Goal: Task Accomplishment & Management: Use online tool/utility

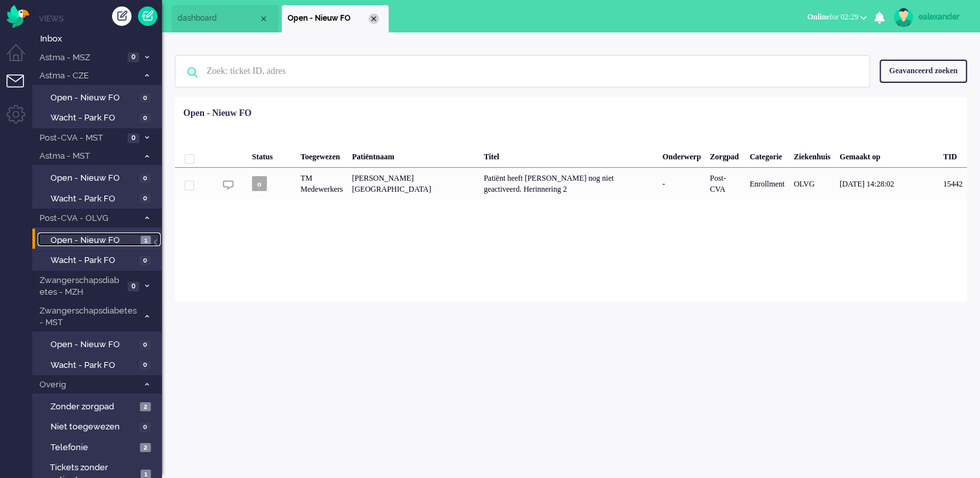
click at [371, 21] on div "Close tab" at bounding box center [374, 19] width 10 height 10
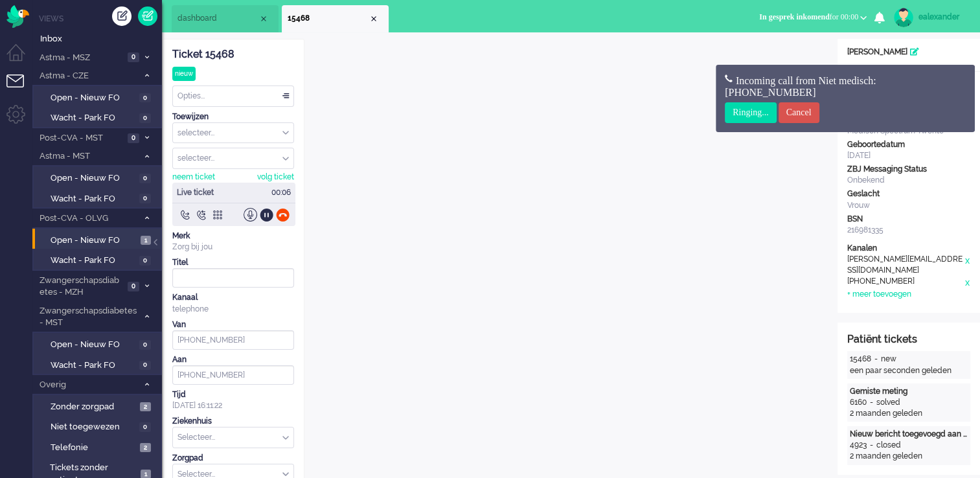
scroll to position [39, 0]
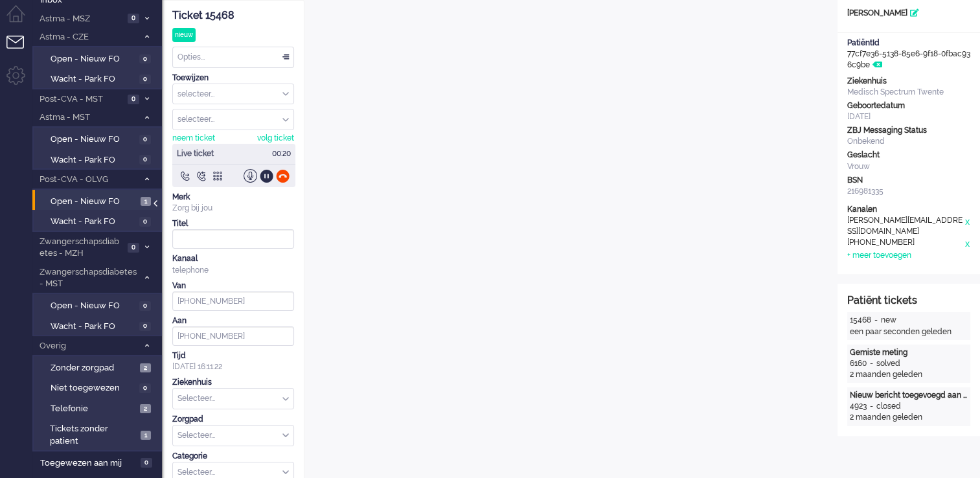
click at [156, 206] on div at bounding box center [157, 209] width 6 height 19
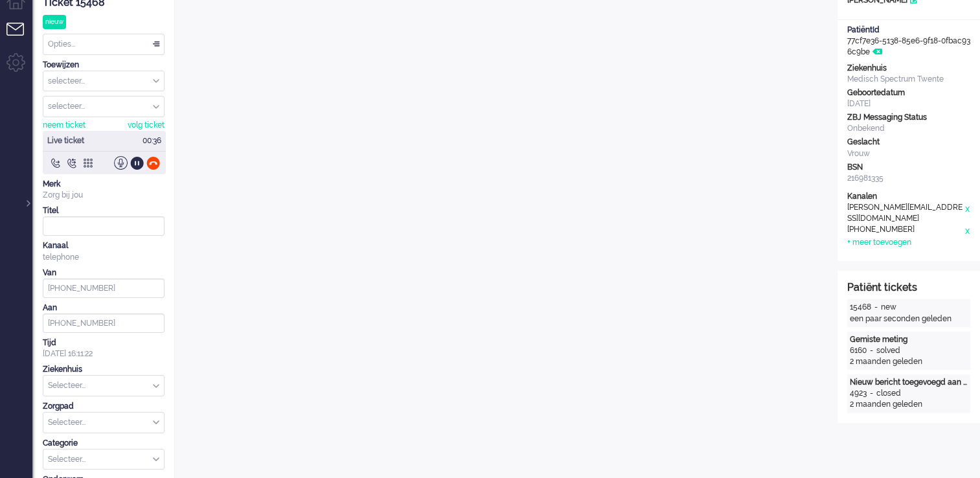
scroll to position [0, 0]
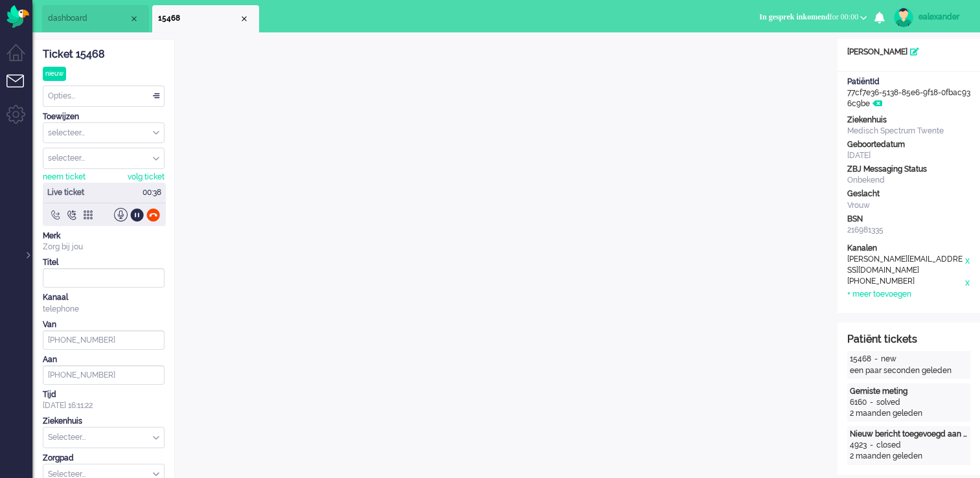
click at [52, 215] on div at bounding box center [56, 215] width 14 height 14
click at [119, 236] on div "Omleiden naar..." at bounding box center [89, 237] width 82 height 20
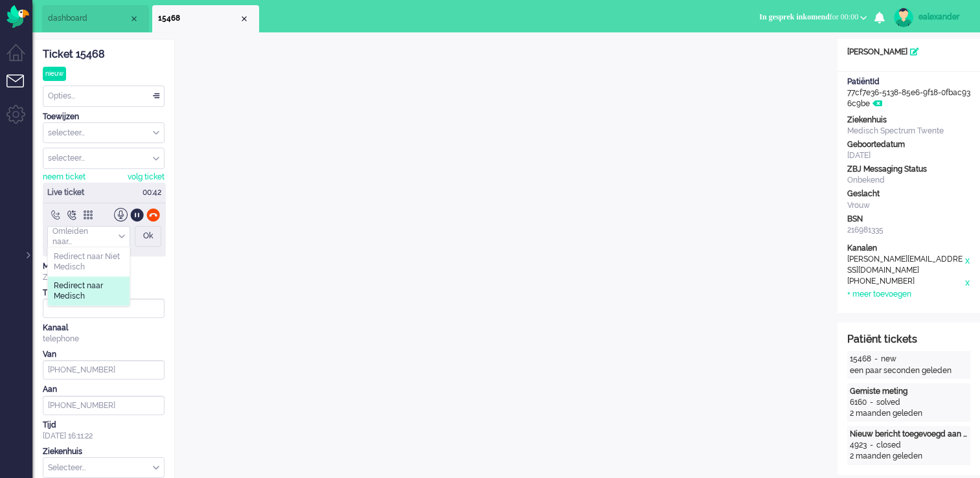
click at [96, 290] on span "Redirect naar Medisch" at bounding box center [89, 290] width 70 height 21
click at [148, 234] on div "Ok" at bounding box center [148, 236] width 27 height 21
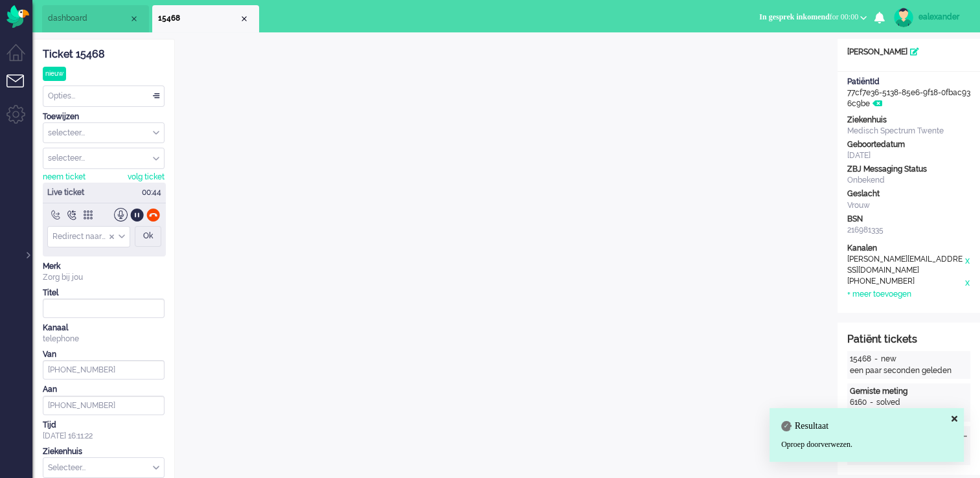
type input "[PHONE_NUMBER]"
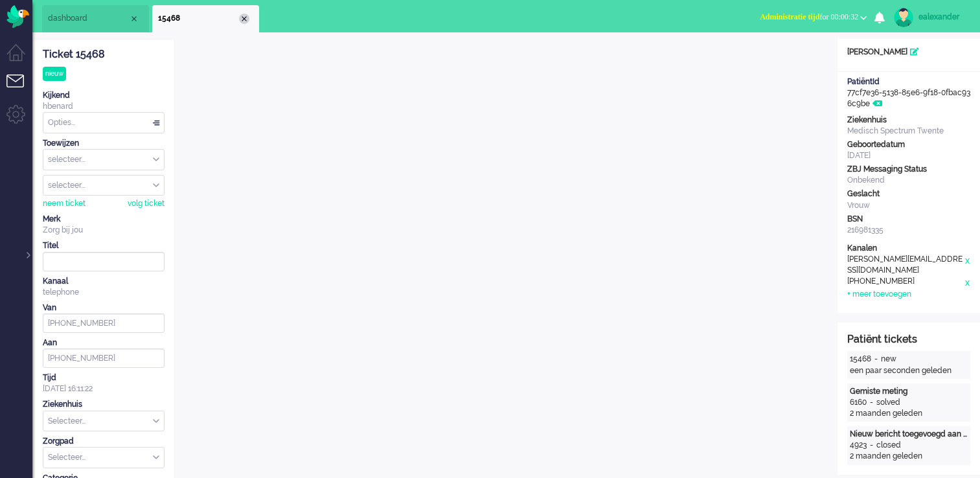
click at [241, 18] on div "Close tab" at bounding box center [244, 19] width 10 height 10
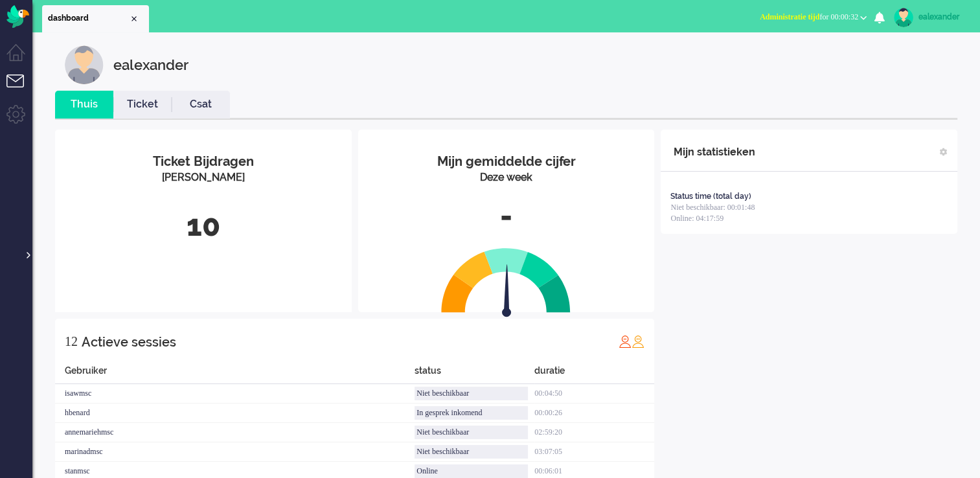
click at [25, 255] on div at bounding box center [27, 248] width 6 height 19
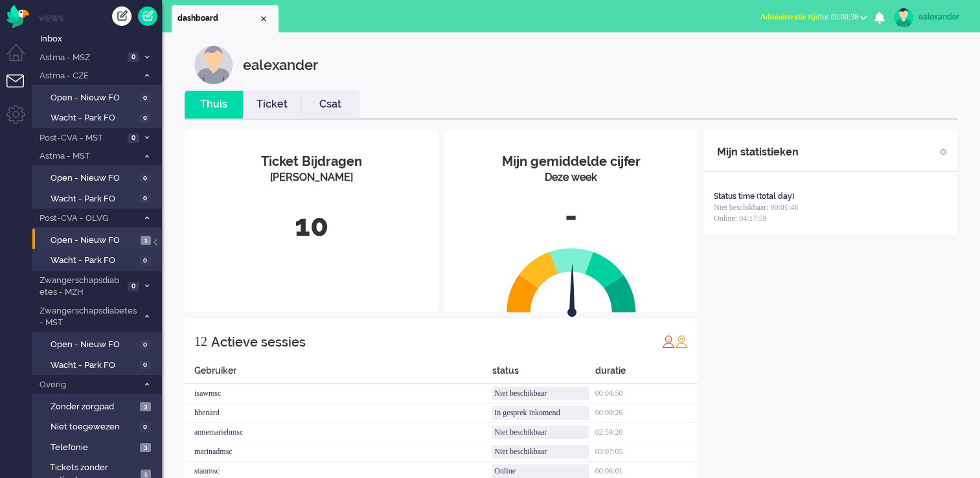
click at [836, 18] on span "Administratie tijd for 00:00:38" at bounding box center [809, 16] width 98 height 9
click at [814, 53] on label "Online" at bounding box center [813, 57] width 102 height 11
click at [98, 404] on span "Zonder zorgpad" at bounding box center [94, 407] width 86 height 12
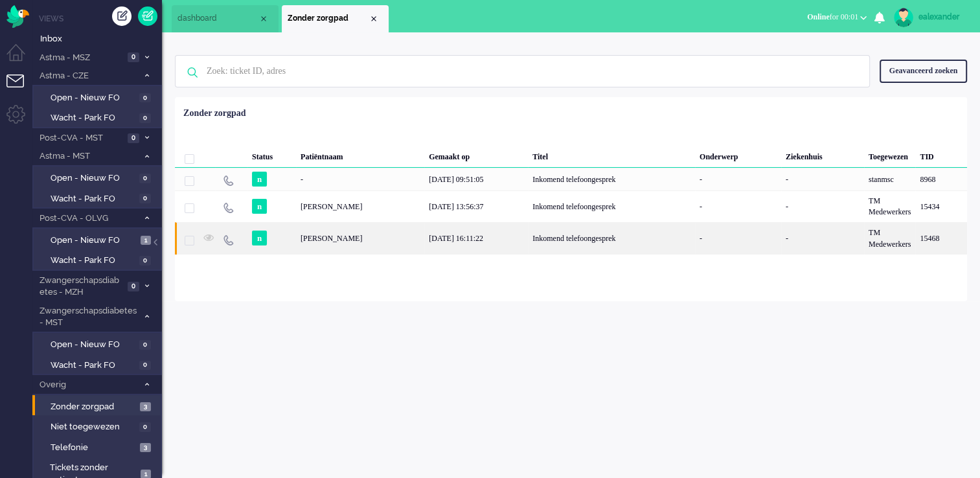
click at [492, 243] on div "[DATE] 16:11:22" at bounding box center [476, 238] width 104 height 32
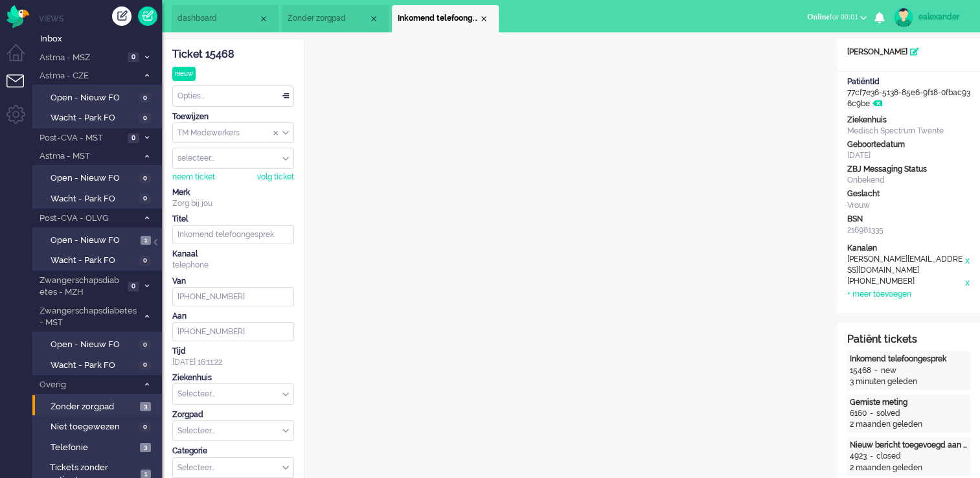
scroll to position [39, 0]
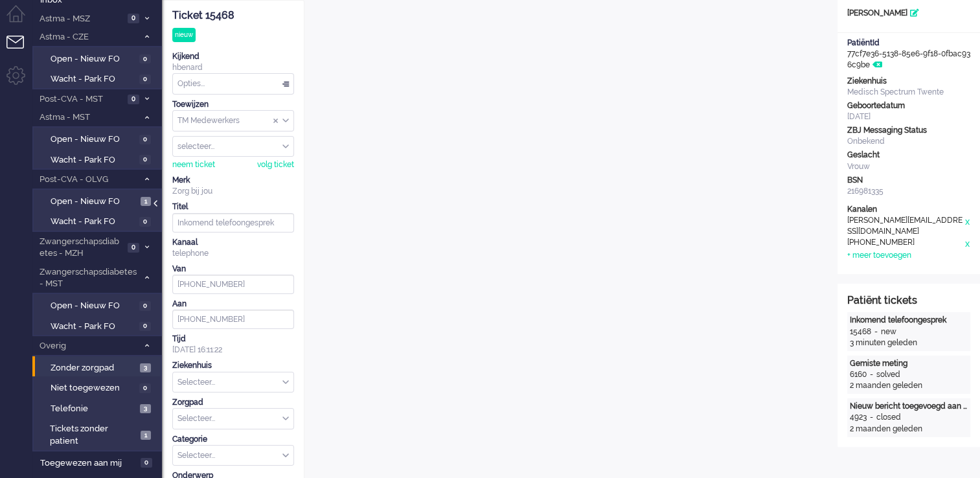
click at [155, 207] on div at bounding box center [157, 209] width 6 height 19
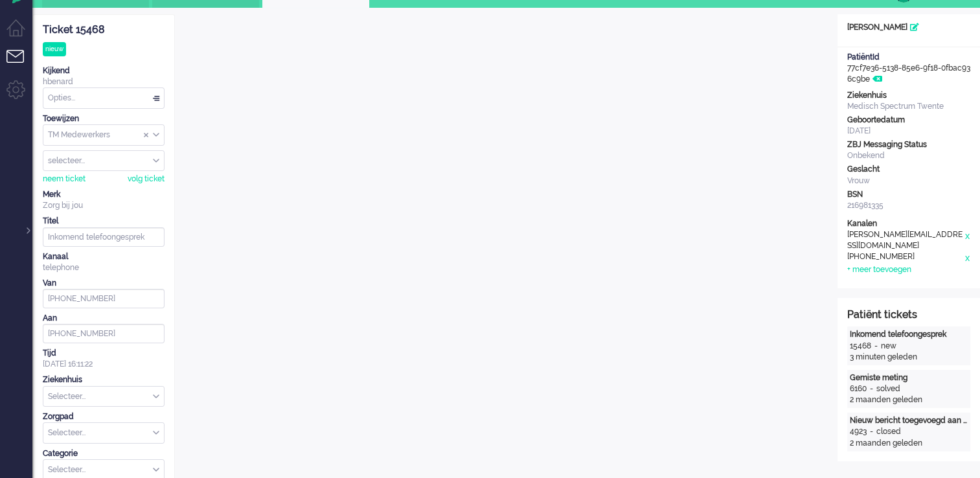
scroll to position [0, 0]
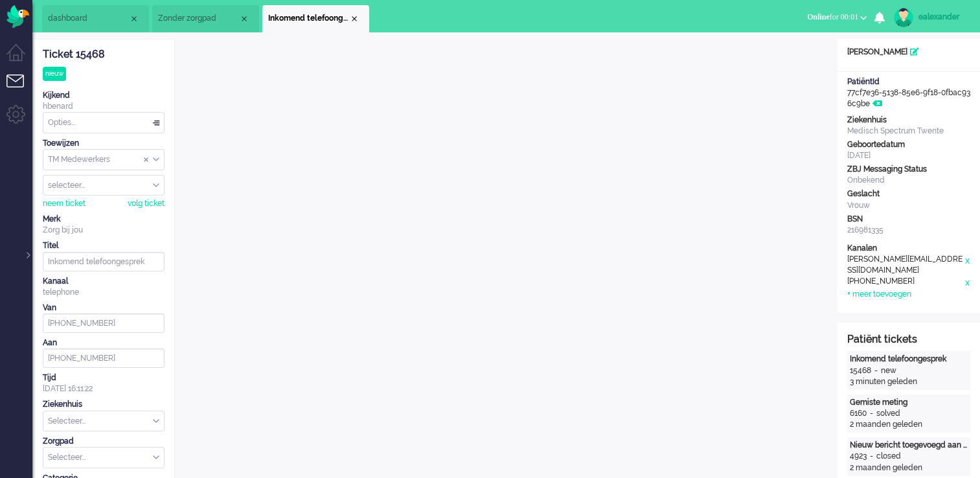
drag, startPoint x: 358, startPoint y: 18, endPoint x: 322, endPoint y: 17, distance: 36.3
click at [358, 17] on div "Close tab" at bounding box center [354, 19] width 10 height 10
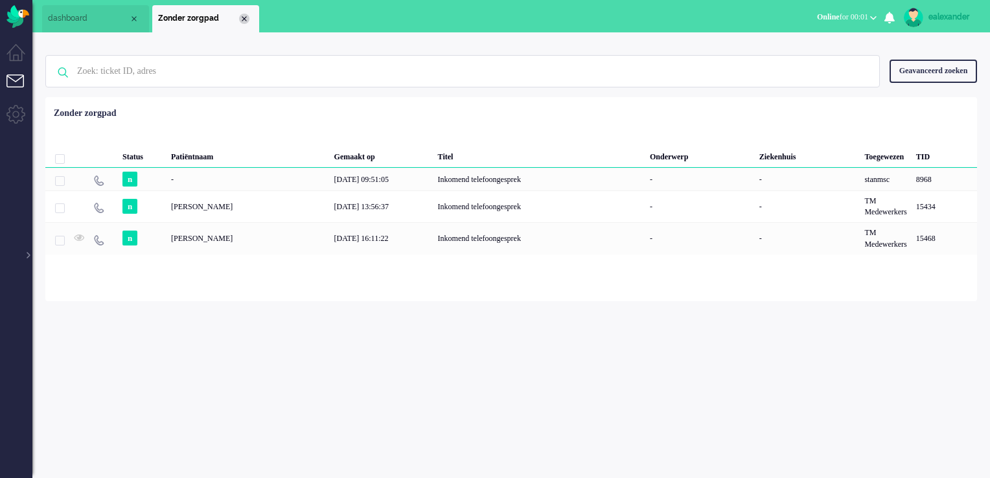
click at [245, 18] on div "Close tab" at bounding box center [244, 19] width 10 height 10
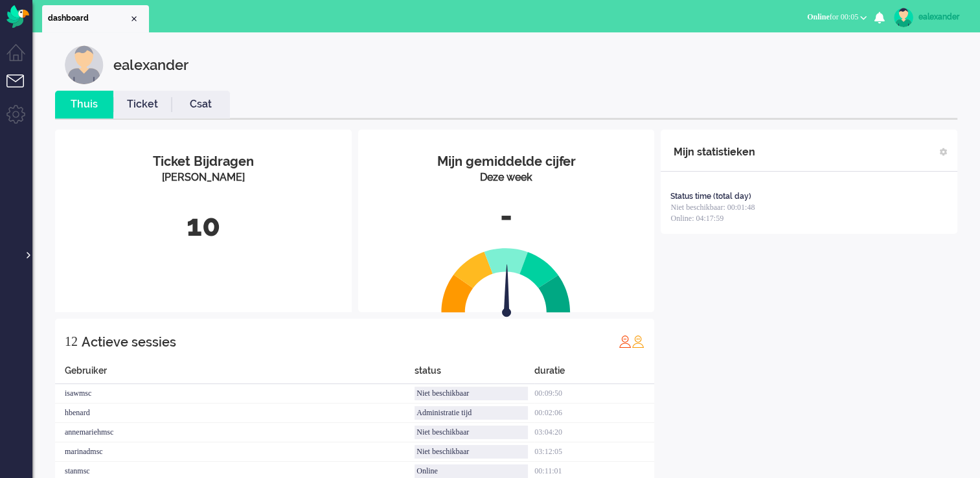
click at [24, 258] on div at bounding box center [27, 248] width 6 height 19
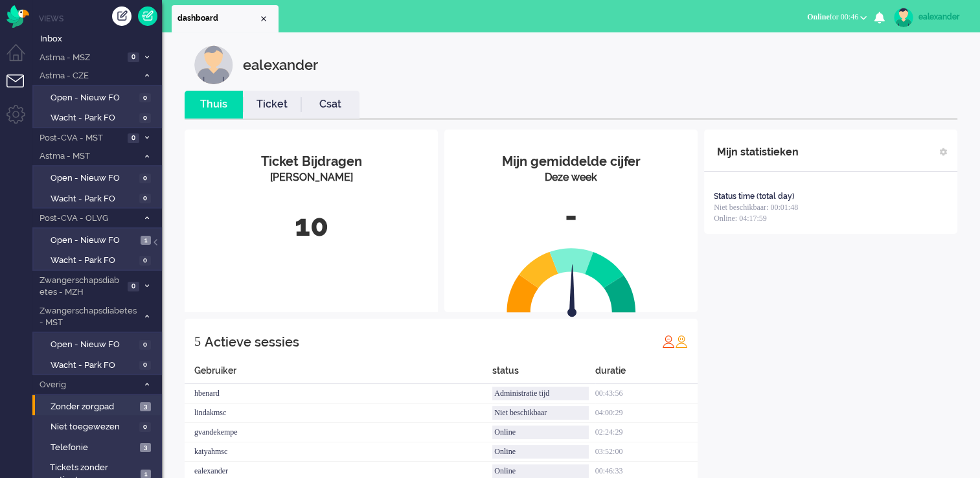
click at [831, 14] on span "Online for 00:46" at bounding box center [832, 16] width 51 height 9
click at [820, 37] on link "Niet beschikbaar" at bounding box center [813, 43] width 102 height 14
click at [834, 42] on label "Niet beschikbaar" at bounding box center [813, 43] width 102 height 11
click at [944, 17] on div "ealexander" at bounding box center [943, 16] width 49 height 13
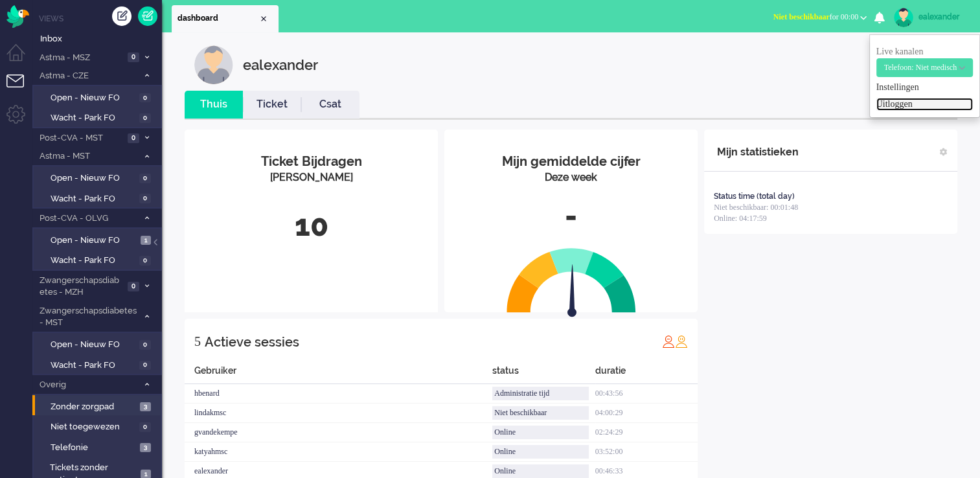
click at [904, 105] on link "Uitloggen" at bounding box center [924, 104] width 97 height 13
